Goal: Task Accomplishment & Management: Complete application form

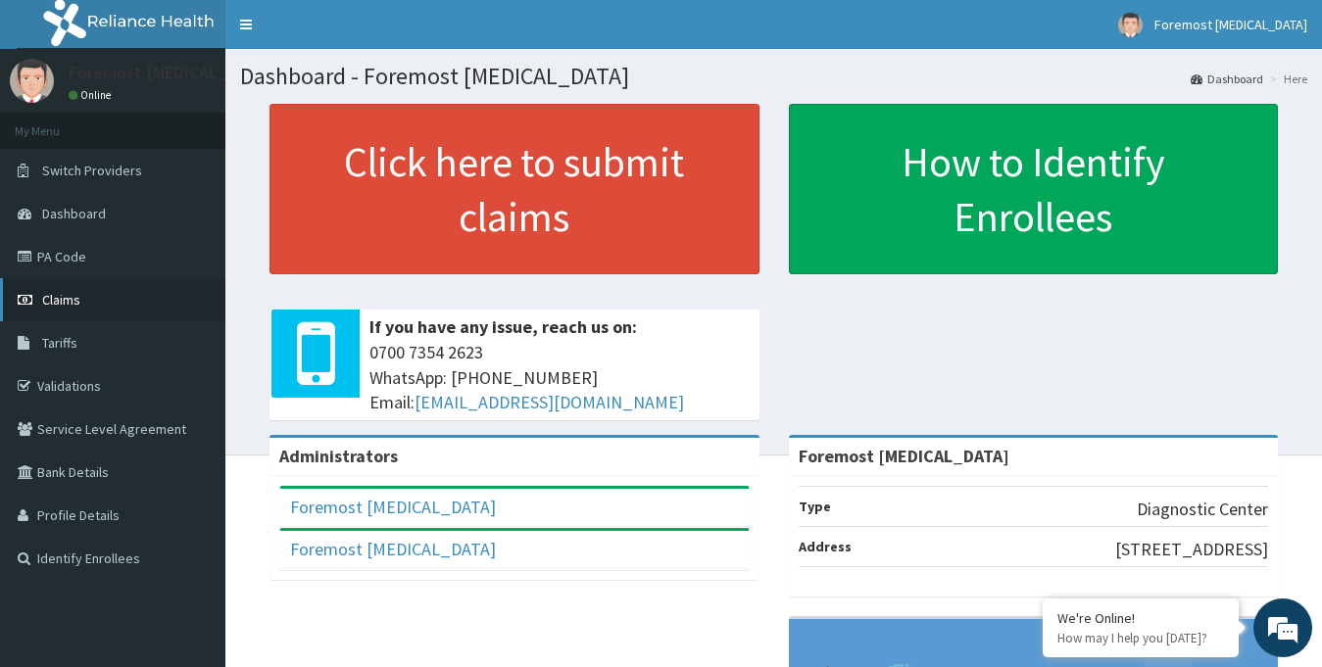
click at [88, 303] on link "Claims" at bounding box center [112, 299] width 225 height 43
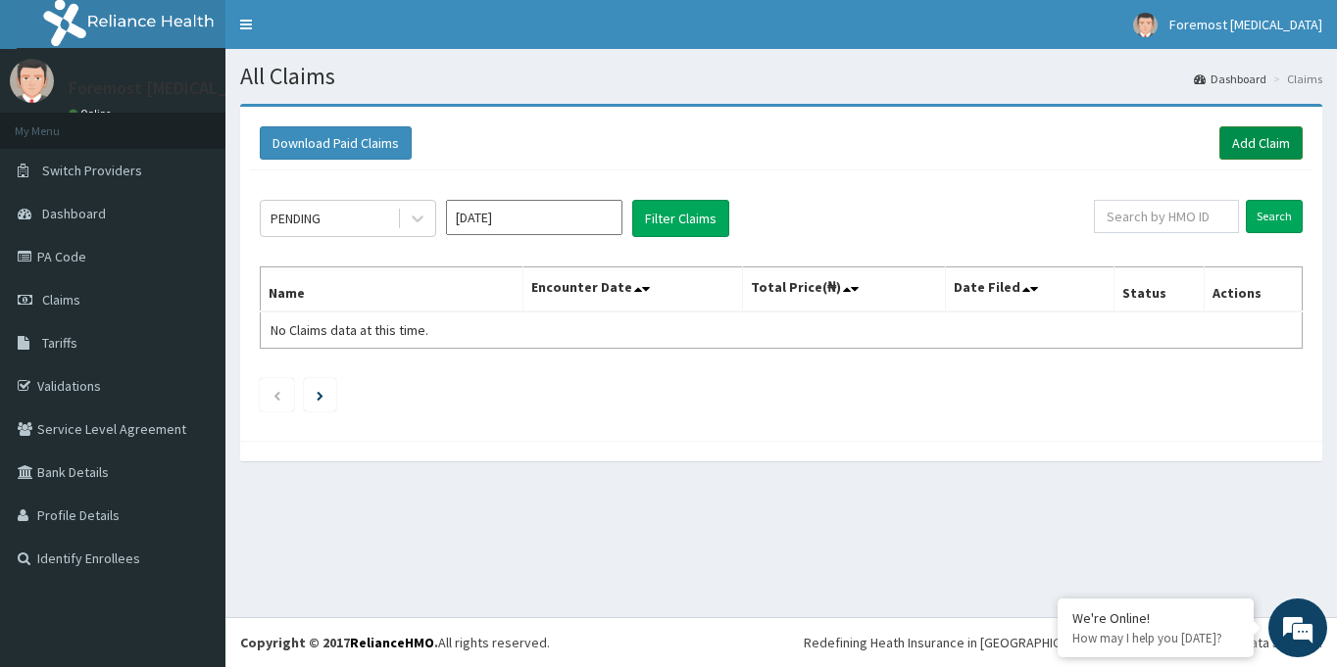
click at [1249, 153] on link "Add Claim" at bounding box center [1260, 142] width 83 height 33
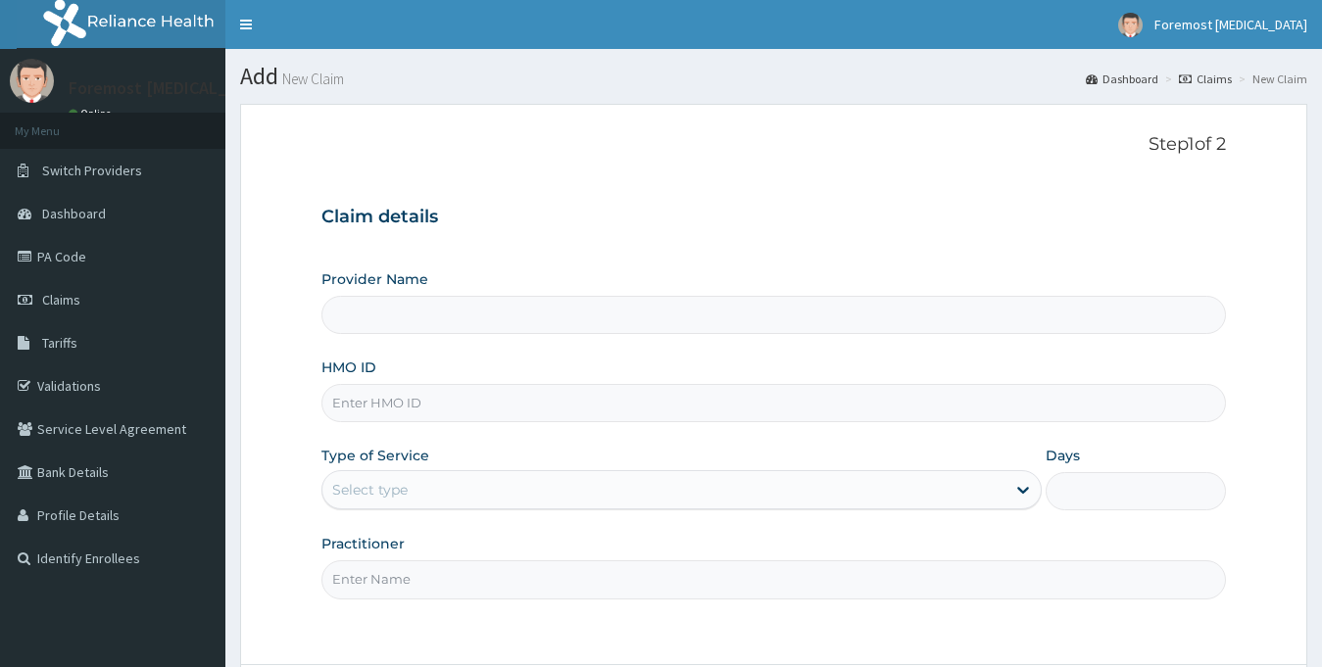
type input "Foremost [MEDICAL_DATA]"
